Goal: Transaction & Acquisition: Purchase product/service

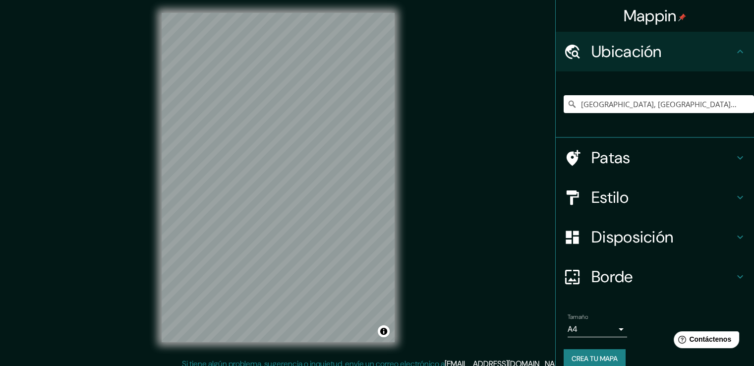
click at [483, 179] on div "Mappin Ubicación [GEOGRAPHIC_DATA], [GEOGRAPHIC_DATA], [GEOGRAPHIC_DATA] Patas …" at bounding box center [377, 185] width 754 height 377
click at [591, 196] on font "Estilo" at bounding box center [609, 197] width 37 height 21
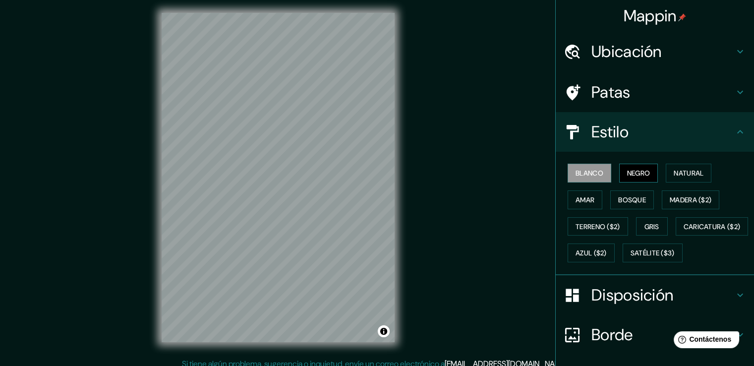
click at [627, 169] on font "Negro" at bounding box center [638, 172] width 23 height 9
click at [593, 166] on font "Blanco" at bounding box center [589, 172] width 28 height 13
click at [689, 176] on font "Natural" at bounding box center [688, 172] width 30 height 9
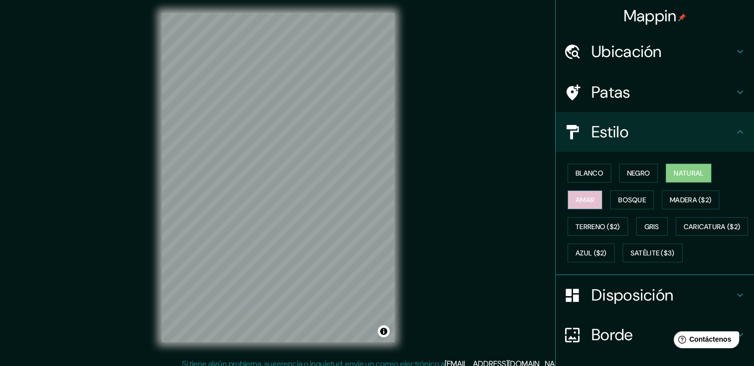
click at [575, 202] on font "Amar" at bounding box center [584, 199] width 19 height 9
click at [618, 202] on font "Bosque" at bounding box center [632, 199] width 28 height 9
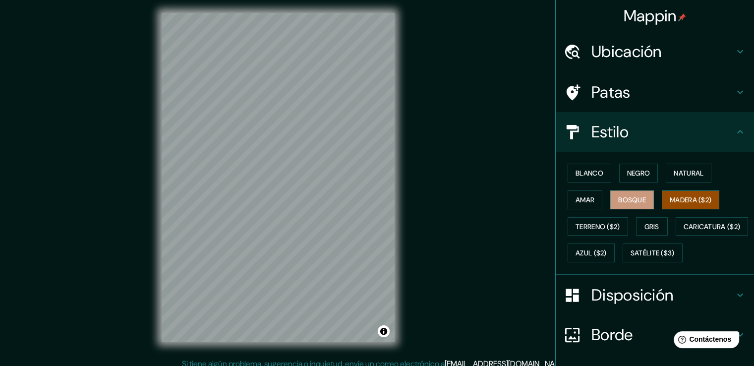
click at [677, 195] on font "Madera ($2)" at bounding box center [690, 199] width 42 height 9
click at [609, 224] on font "Terreno ($2)" at bounding box center [597, 226] width 45 height 9
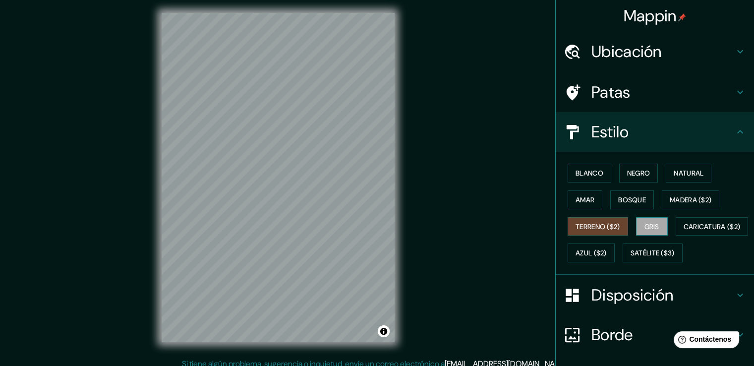
click at [650, 222] on font "Gris" at bounding box center [651, 226] width 15 height 9
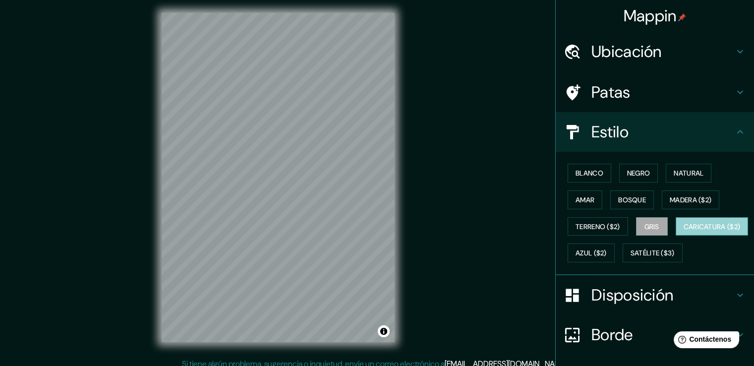
click at [683, 231] on font "Caricatura ($2)" at bounding box center [711, 226] width 57 height 9
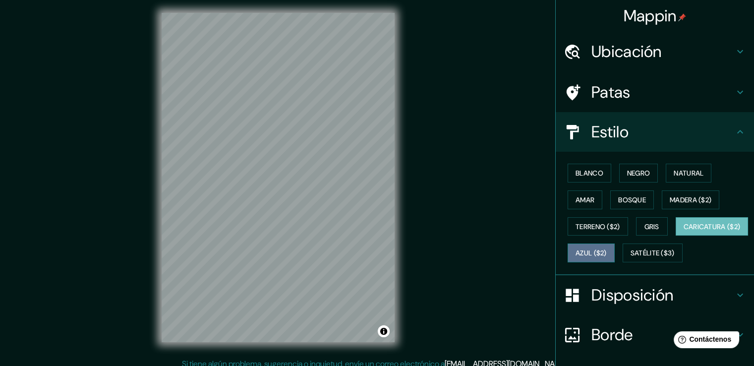
click at [614, 254] on button "Azul ($2)" at bounding box center [590, 252] width 47 height 19
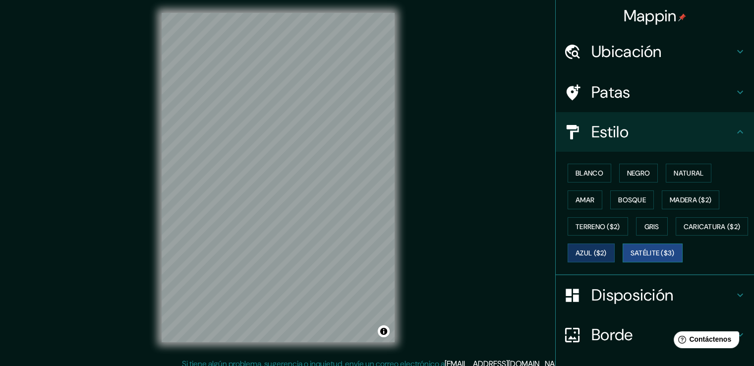
click at [630, 258] on font "Satélite ($3)" at bounding box center [652, 253] width 44 height 9
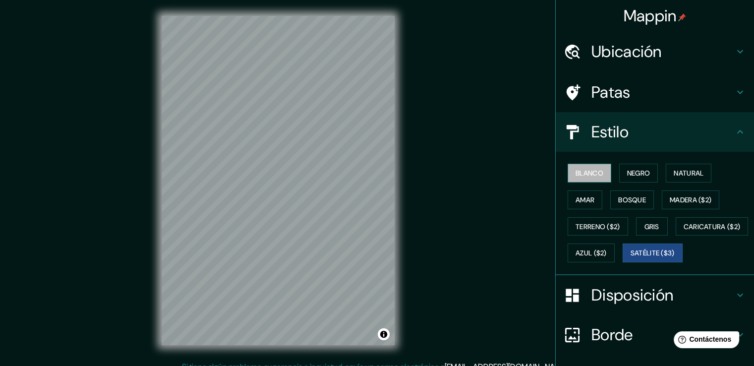
click at [588, 179] on button "Blanco" at bounding box center [589, 172] width 44 height 19
click at [638, 170] on font "Negro" at bounding box center [638, 172] width 23 height 9
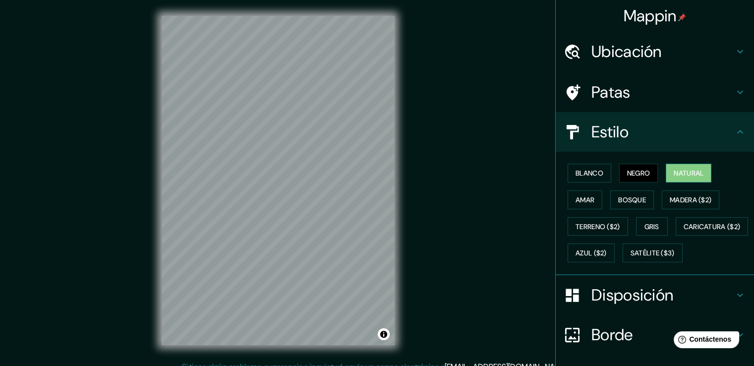
click at [676, 174] on font "Natural" at bounding box center [688, 172] width 30 height 9
click at [575, 200] on font "Amar" at bounding box center [584, 199] width 19 height 9
click at [675, 173] on font "Natural" at bounding box center [688, 172] width 30 height 9
click at [606, 224] on font "Terreno ($2)" at bounding box center [597, 226] width 45 height 9
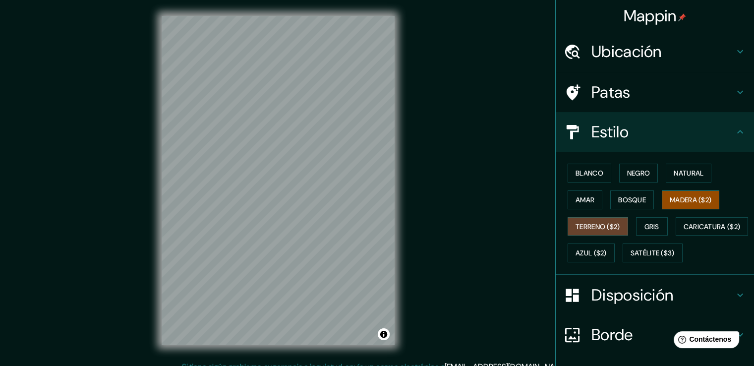
click at [700, 205] on font "Madera ($2)" at bounding box center [690, 199] width 42 height 13
click at [637, 220] on button "Gris" at bounding box center [652, 226] width 32 height 19
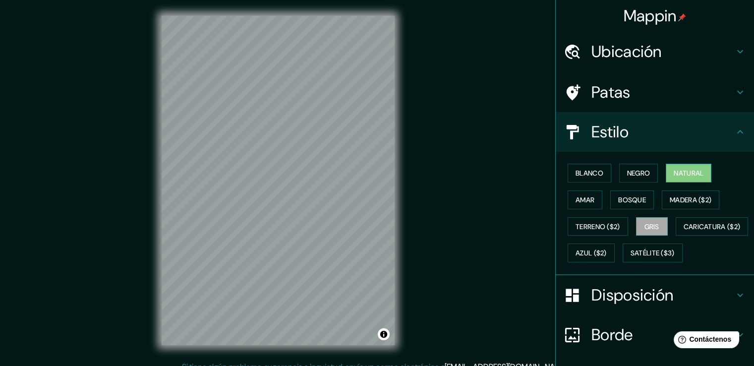
click at [681, 173] on font "Natural" at bounding box center [688, 172] width 30 height 9
click at [631, 175] on font "Negro" at bounding box center [638, 172] width 23 height 9
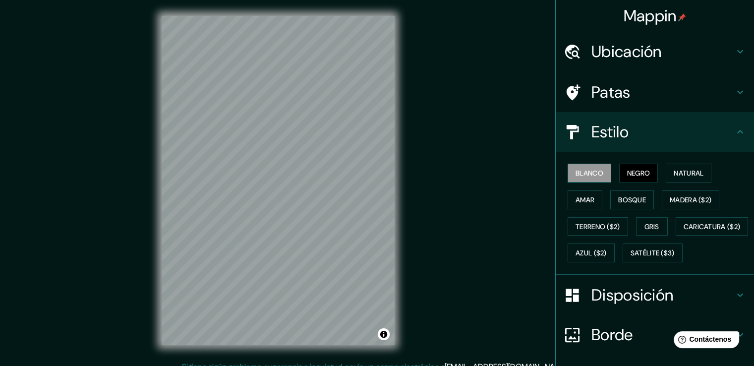
click at [581, 176] on font "Blanco" at bounding box center [589, 172] width 28 height 13
click at [627, 171] on font "Negro" at bounding box center [638, 172] width 23 height 9
click at [594, 173] on font "Blanco" at bounding box center [589, 172] width 28 height 9
click at [627, 177] on font "Negro" at bounding box center [638, 172] width 23 height 13
click at [595, 177] on font "Blanco" at bounding box center [589, 172] width 28 height 9
